Goal: Participate in discussion: Engage in conversation with other users on a specific topic

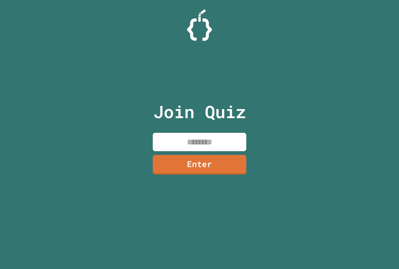
click at [182, 141] on input at bounding box center [199, 142] width 93 height 18
type input "********"
click at [179, 164] on link "Enter" at bounding box center [199, 164] width 95 height 21
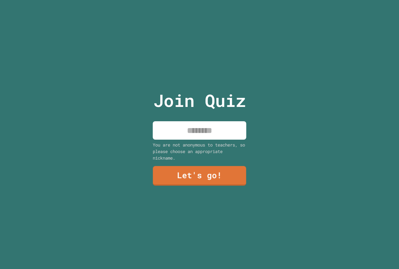
click at [181, 127] on input at bounding box center [199, 130] width 93 height 18
type input "*"
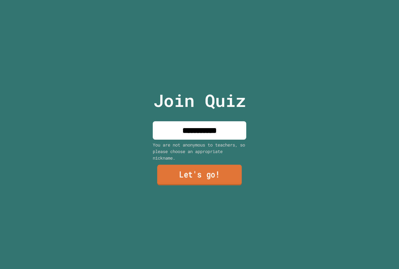
type input "**********"
click at [170, 166] on link "Let's go!" at bounding box center [199, 175] width 85 height 21
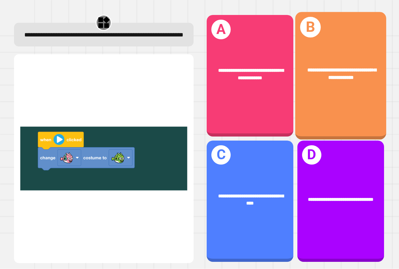
click at [315, 95] on div "**********" at bounding box center [340, 75] width 91 height 127
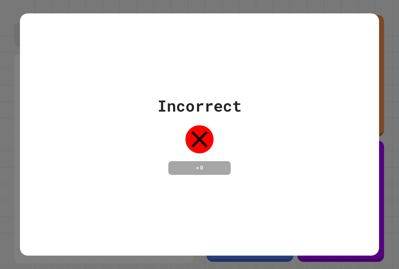
click at [317, 96] on div "Incorrect + 0" at bounding box center [199, 134] width 359 height 81
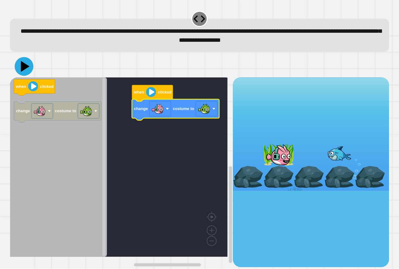
click at [27, 67] on icon at bounding box center [25, 66] width 9 height 11
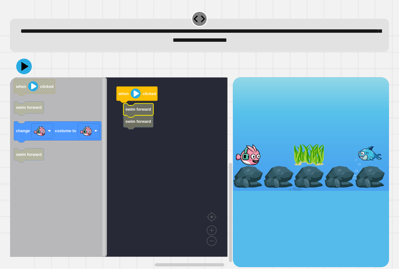
click at [135, 115] on icon "Blockly Workspace" at bounding box center [138, 110] width 30 height 14
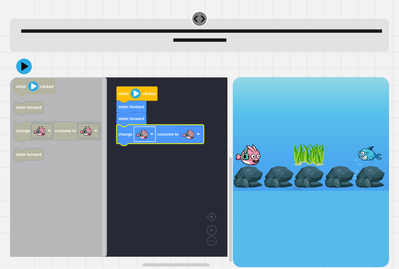
click at [148, 138] on image "Blockly Workspace" at bounding box center [142, 134] width 12 height 12
click at [150, 138] on rect "Blockly Workspace" at bounding box center [144, 134] width 21 height 15
click at [186, 137] on image "Blockly Workspace" at bounding box center [188, 134] width 12 height 12
click at [30, 72] on icon at bounding box center [24, 66] width 16 height 16
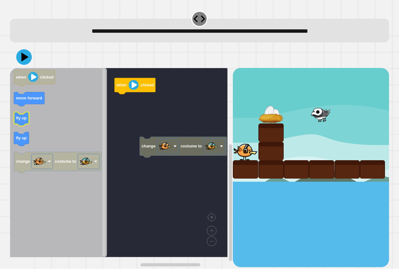
click at [21, 116] on text "fly up" at bounding box center [21, 118] width 11 height 5
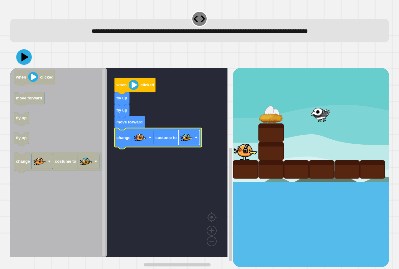
click at [185, 142] on image "Blockly Workspace" at bounding box center [186, 137] width 12 height 12
click at [19, 58] on icon at bounding box center [24, 57] width 19 height 19
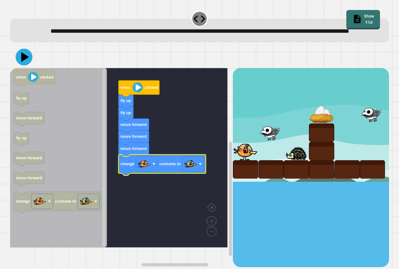
click at [30, 65] on icon at bounding box center [24, 57] width 17 height 17
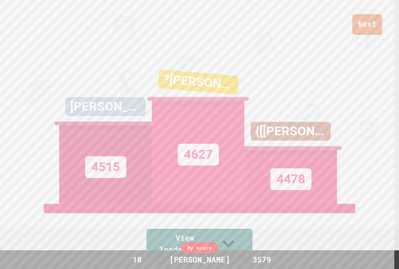
click at [364, 31] on link "Next" at bounding box center [367, 24] width 30 height 21
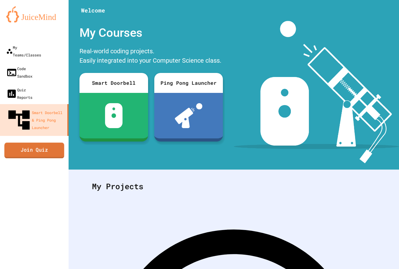
click at [57, 142] on link "Join Quiz" at bounding box center [34, 150] width 60 height 16
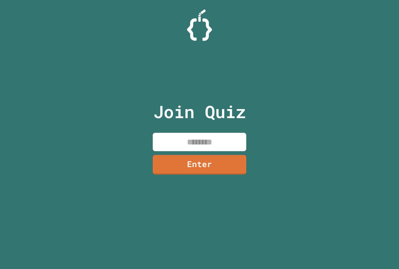
click at [164, 141] on input at bounding box center [199, 142] width 93 height 18
type input "********"
click at [163, 162] on link "Enter" at bounding box center [199, 164] width 91 height 21
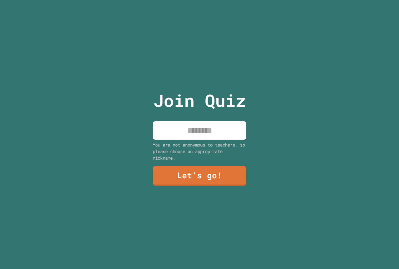
click at [210, 125] on input at bounding box center [199, 130] width 93 height 18
type input "**********"
click at [182, 176] on link "Let's go!" at bounding box center [199, 175] width 94 height 21
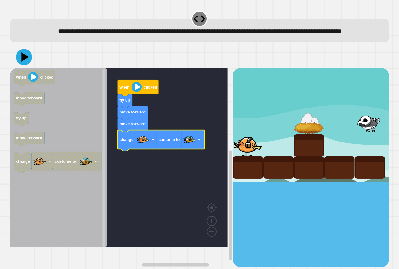
click at [21, 65] on icon at bounding box center [24, 57] width 16 height 16
click at [147, 207] on rect "Blockly Workspace" at bounding box center [118, 157] width 217 height 179
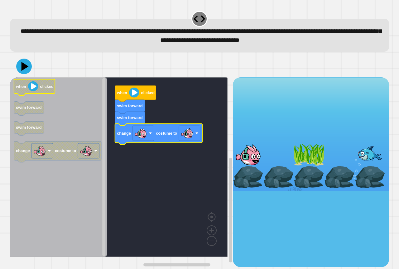
click at [28, 73] on icon at bounding box center [24, 67] width 16 height 16
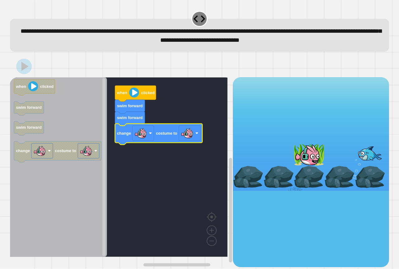
click at [194, 136] on rect "Blockly Workspace" at bounding box center [189, 133] width 21 height 15
click at [192, 161] on rect "Blockly Workspace" at bounding box center [118, 166] width 217 height 179
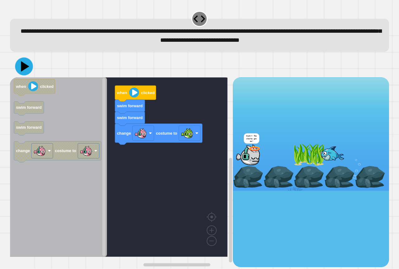
click at [28, 67] on icon at bounding box center [24, 67] width 18 height 18
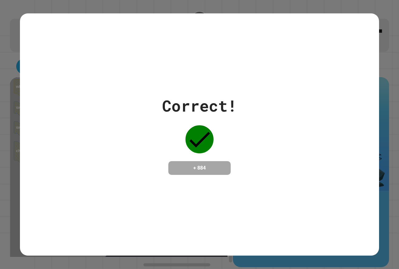
click at [26, 67] on div "Correct! + 884" at bounding box center [199, 134] width 359 height 242
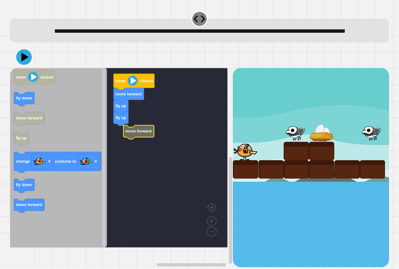
click at [122, 137] on rect "Blockly Workspace" at bounding box center [118, 157] width 217 height 179
click at [110, 135] on rect "Blockly Workspace" at bounding box center [118, 157] width 217 height 179
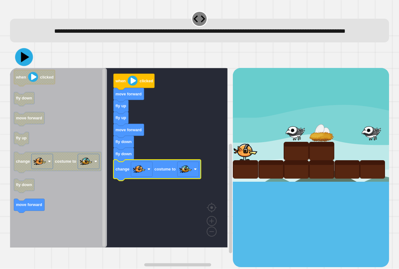
click at [21, 63] on icon at bounding box center [25, 57] width 8 height 11
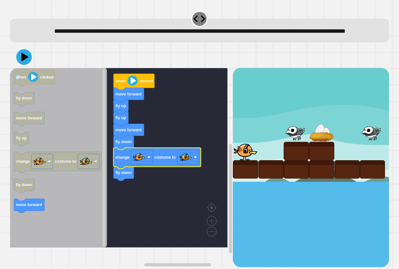
click at [21, 77] on div "move forward fly up fly up move forward fly down change costume to fly down whe…" at bounding box center [199, 156] width 379 height 220
click at [23, 65] on button at bounding box center [24, 57] width 16 height 16
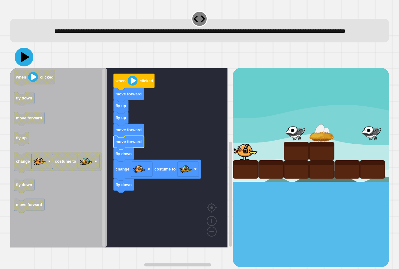
click at [30, 66] on icon at bounding box center [24, 57] width 19 height 19
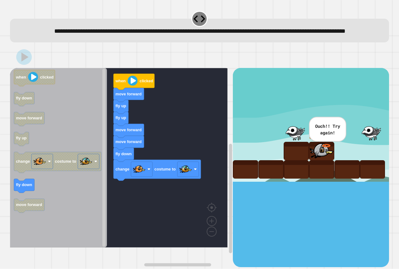
click at [27, 65] on icon at bounding box center [24, 57] width 16 height 16
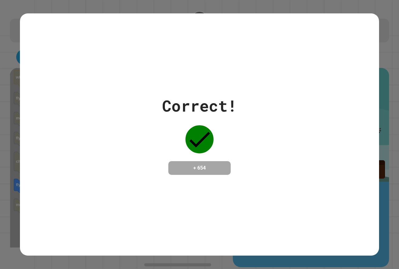
click at [29, 65] on div "Correct! + 654" at bounding box center [199, 134] width 359 height 242
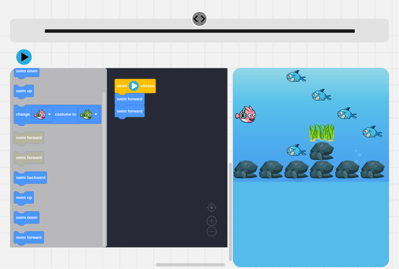
click at [143, 132] on div "when clicked swim forward swim forward when clicked swim down swim up change co…" at bounding box center [121, 167] width 223 height 199
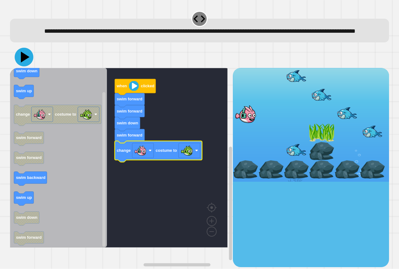
click at [28, 66] on icon at bounding box center [24, 57] width 19 height 19
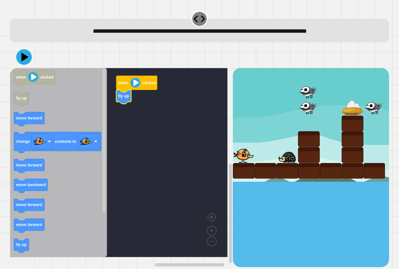
click at [29, 248] on icon "when clicked fly up move forward change costume to move forward move backward m…" at bounding box center [58, 162] width 97 height 189
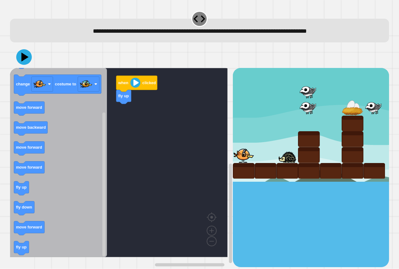
click at [71, 200] on icon "when clicked fly up move forward change costume to move forward move backward m…" at bounding box center [58, 162] width 97 height 189
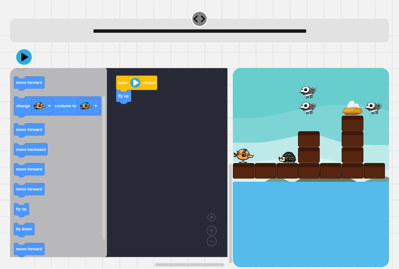
click at [72, 225] on icon "Blockly Workspace" at bounding box center [58, 162] width 97 height 189
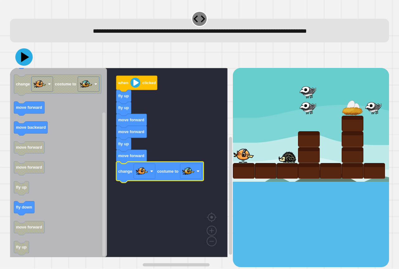
click at [27, 61] on icon at bounding box center [23, 57] width 17 height 17
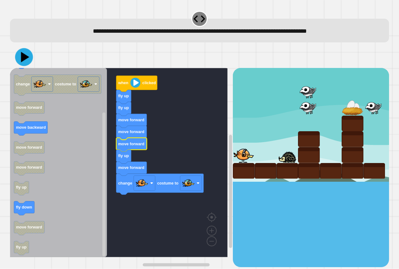
click at [23, 59] on icon at bounding box center [24, 57] width 18 height 18
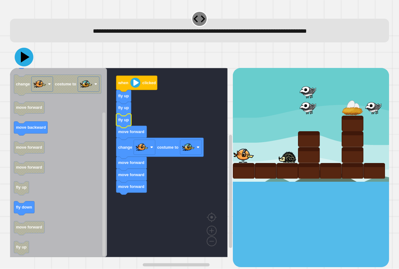
click at [26, 59] on icon at bounding box center [25, 57] width 9 height 11
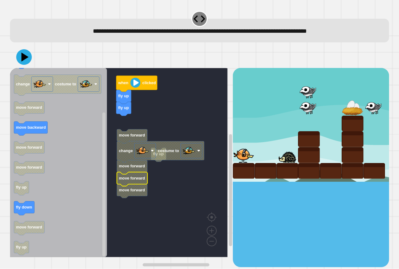
click at [128, 173] on g "move forward move forward" at bounding box center [132, 185] width 31 height 26
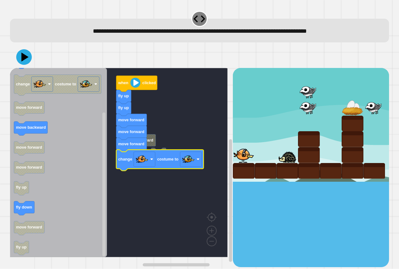
click at [130, 177] on rect "Blockly Workspace" at bounding box center [118, 162] width 217 height 189
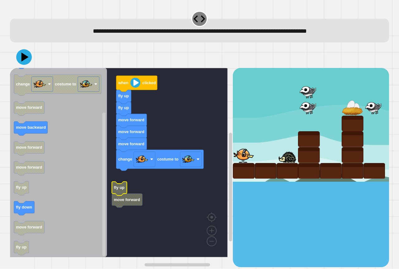
click at [121, 196] on icon "Blockly Workspace" at bounding box center [119, 189] width 15 height 14
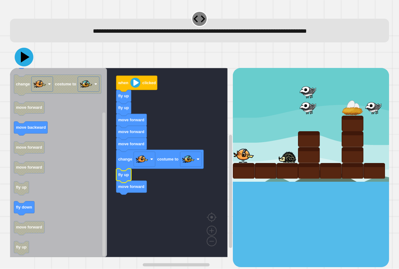
click at [25, 59] on icon at bounding box center [25, 57] width 9 height 11
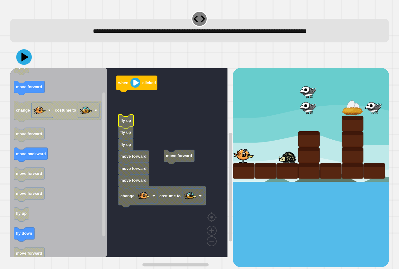
click at [132, 121] on g "move forward when clicked fly up fly up fly up move forward move forward move f…" at bounding box center [123, 162] width 226 height 189
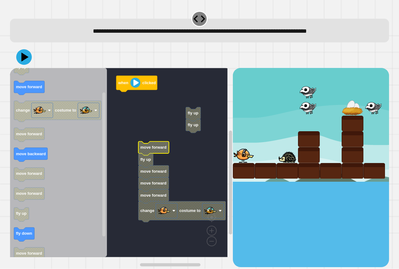
click at [147, 152] on icon "Blockly Workspace" at bounding box center [153, 148] width 31 height 14
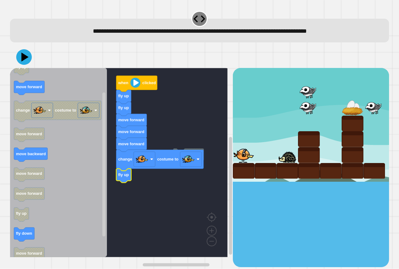
click at [43, 158] on icon "Blockly Workspace" at bounding box center [58, 162] width 97 height 189
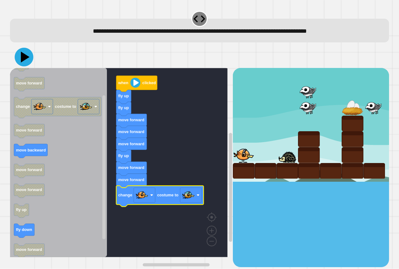
click at [27, 59] on icon at bounding box center [25, 57] width 9 height 11
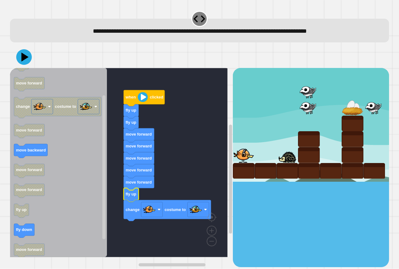
click at [144, 194] on rect "Blockly Workspace" at bounding box center [118, 162] width 217 height 189
click at [24, 63] on icon at bounding box center [24, 57] width 19 height 19
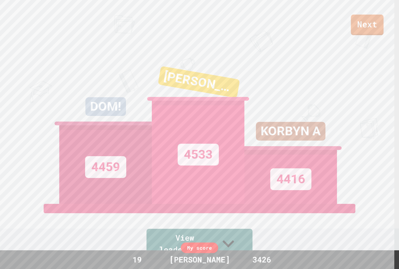
click at [359, 29] on link "Next" at bounding box center [367, 25] width 33 height 21
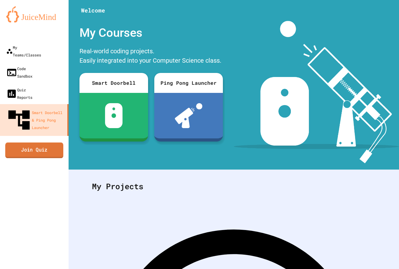
click at [50, 125] on div "My Teams/Classes Code Sandbox Quiz Reports Smart Doorbell & Ping Pong Launcher …" at bounding box center [34, 134] width 69 height 269
click at [51, 143] on link "Join Quiz" at bounding box center [34, 151] width 62 height 16
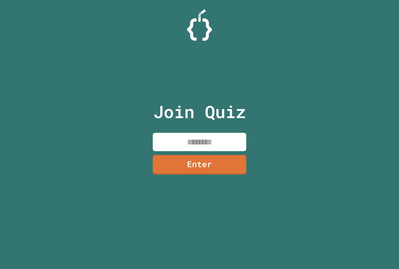
click at [174, 144] on input at bounding box center [199, 142] width 93 height 18
paste input "********"
type input "********"
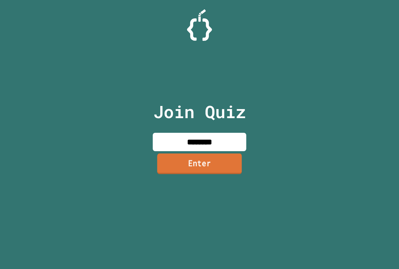
click at [180, 162] on link "Enter" at bounding box center [199, 163] width 85 height 21
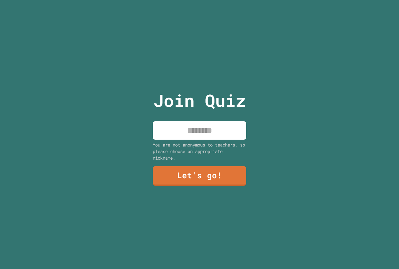
click at [196, 131] on input at bounding box center [199, 130] width 93 height 18
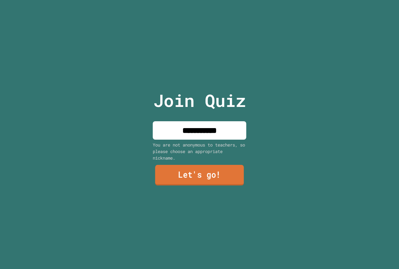
type input "**********"
click at [185, 166] on link "Let's go!" at bounding box center [199, 175] width 89 height 21
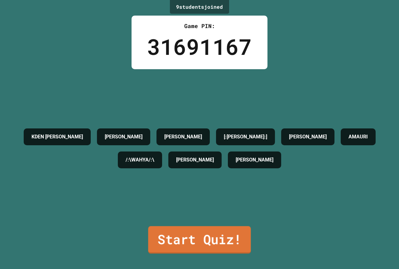
click at [176, 242] on link "Start Quiz!" at bounding box center [199, 239] width 102 height 27
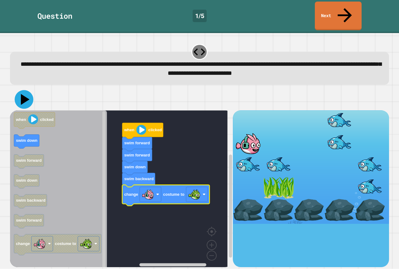
click at [28, 90] on icon at bounding box center [24, 99] width 19 height 19
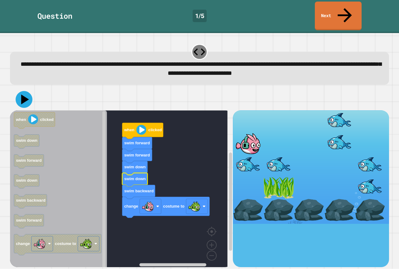
click at [21, 91] on icon at bounding box center [24, 99] width 17 height 17
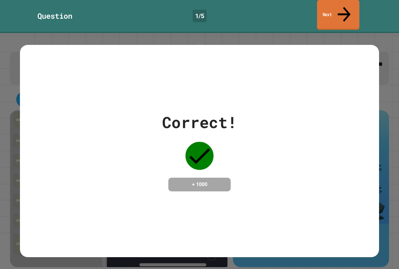
click at [343, 7] on icon at bounding box center [343, 14] width 13 height 15
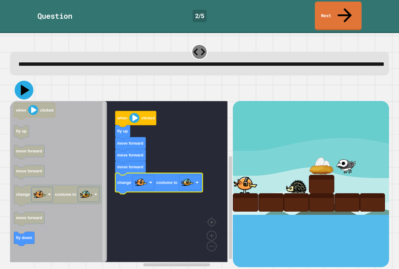
click at [26, 89] on icon at bounding box center [24, 90] width 19 height 19
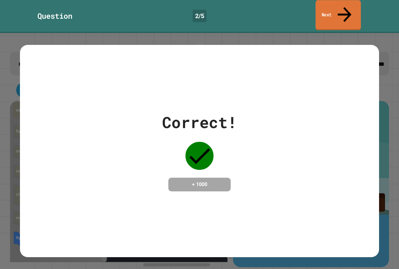
click at [346, 4] on link "Next" at bounding box center [337, 15] width 45 height 30
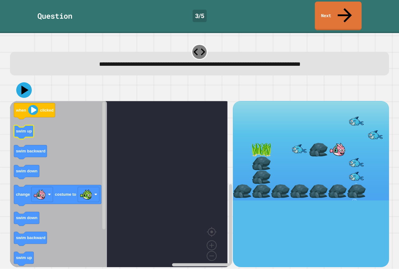
click at [23, 125] on icon "Blockly Workspace" at bounding box center [24, 132] width 20 height 14
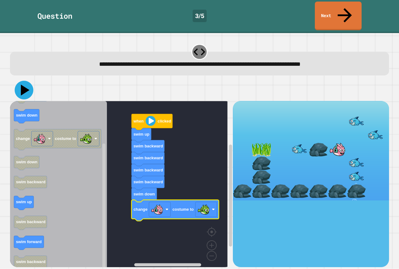
click at [24, 85] on icon at bounding box center [25, 90] width 9 height 11
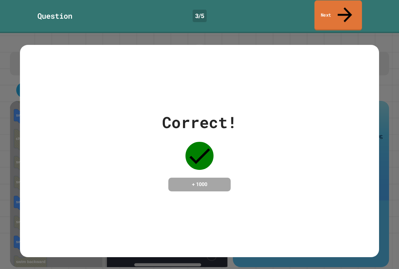
click at [332, 7] on link "Next" at bounding box center [338, 15] width 48 height 30
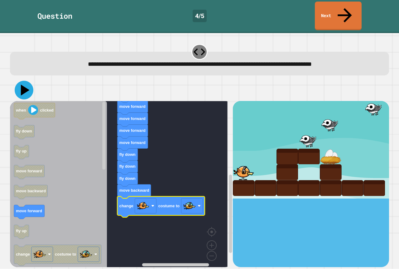
click at [29, 81] on icon at bounding box center [24, 90] width 19 height 19
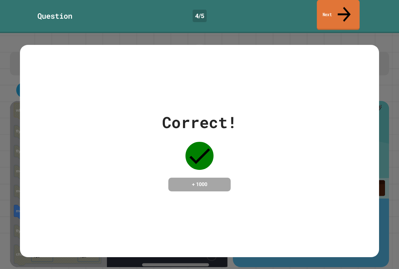
click at [320, 8] on link "Next" at bounding box center [337, 15] width 43 height 30
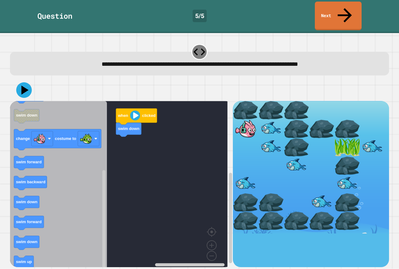
click at [145, 144] on div "when clicked swim down when clicked swim forward swim backward swim up swim up …" at bounding box center [121, 184] width 223 height 166
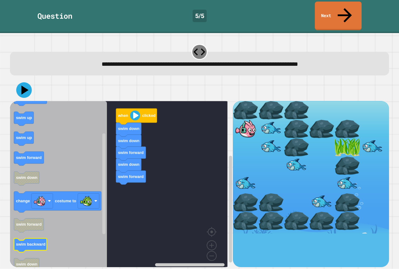
click at [33, 238] on icon "Blockly Workspace" at bounding box center [30, 245] width 33 height 14
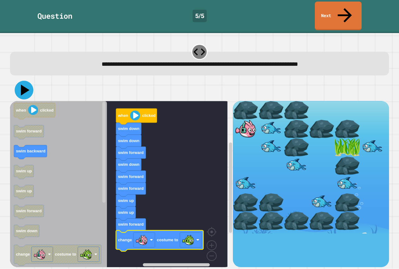
click at [17, 81] on icon at bounding box center [24, 90] width 19 height 19
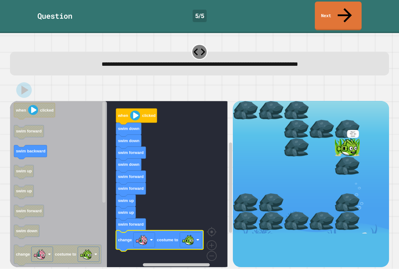
click at [311, 60] on div "**********" at bounding box center [199, 64] width 362 height 9
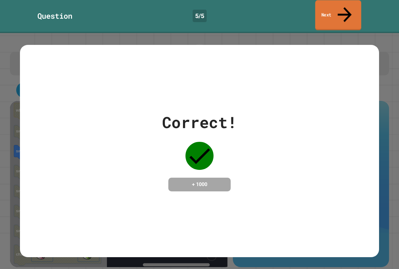
click at [328, 15] on link "Next" at bounding box center [338, 15] width 46 height 30
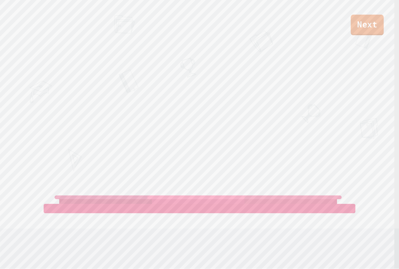
click at [358, 26] on link "Next" at bounding box center [366, 25] width 33 height 21
